Goal: Task Accomplishment & Management: Manage account settings

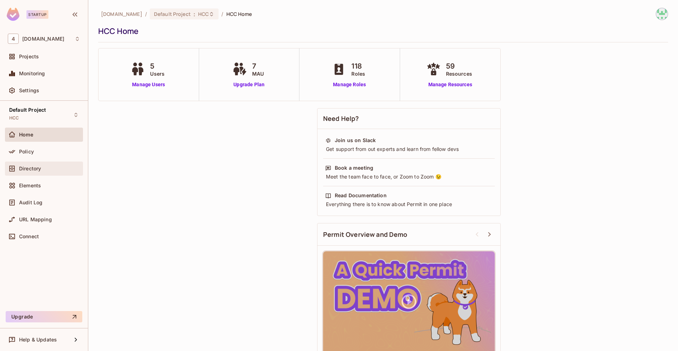
click at [45, 169] on div "Directory" at bounding box center [49, 169] width 61 height 6
